Goal: Find specific page/section: Find specific page/section

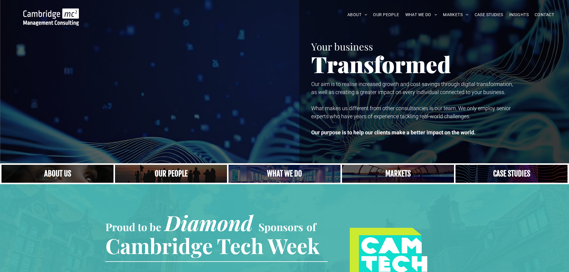
click at [161, 167] on link "A crowd in silhouette at sunset, on a rise or lookout point" at bounding box center [171, 173] width 119 height 19
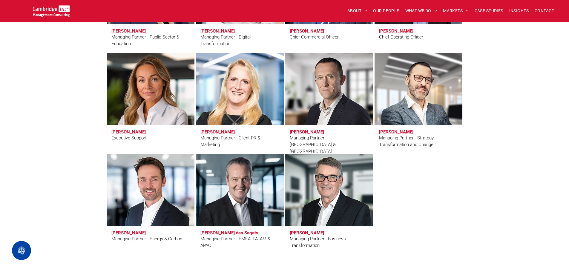
scroll to position [478, 0]
